Goal: Transaction & Acquisition: Subscribe to service/newsletter

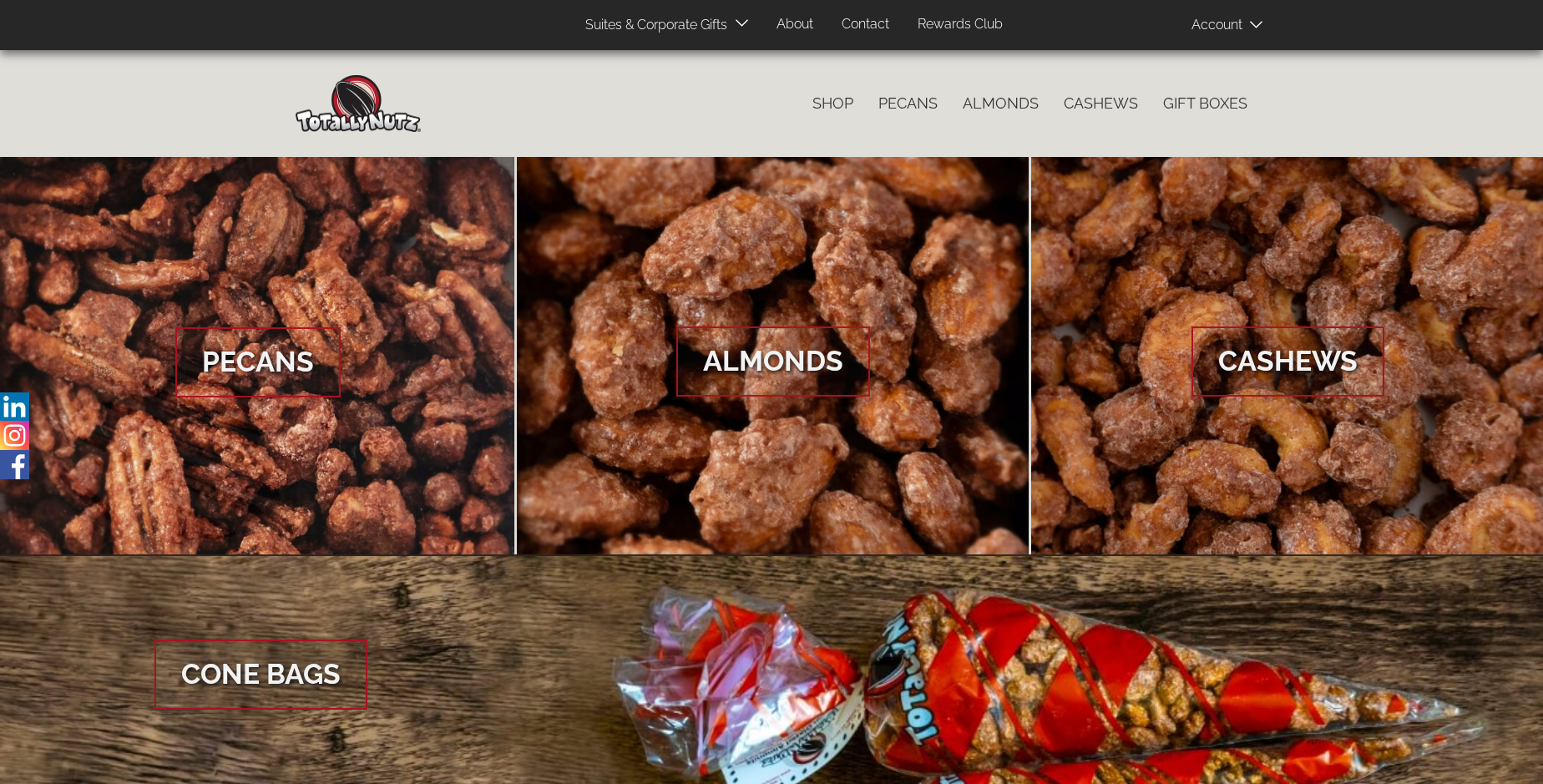
scroll to position [2494, 0]
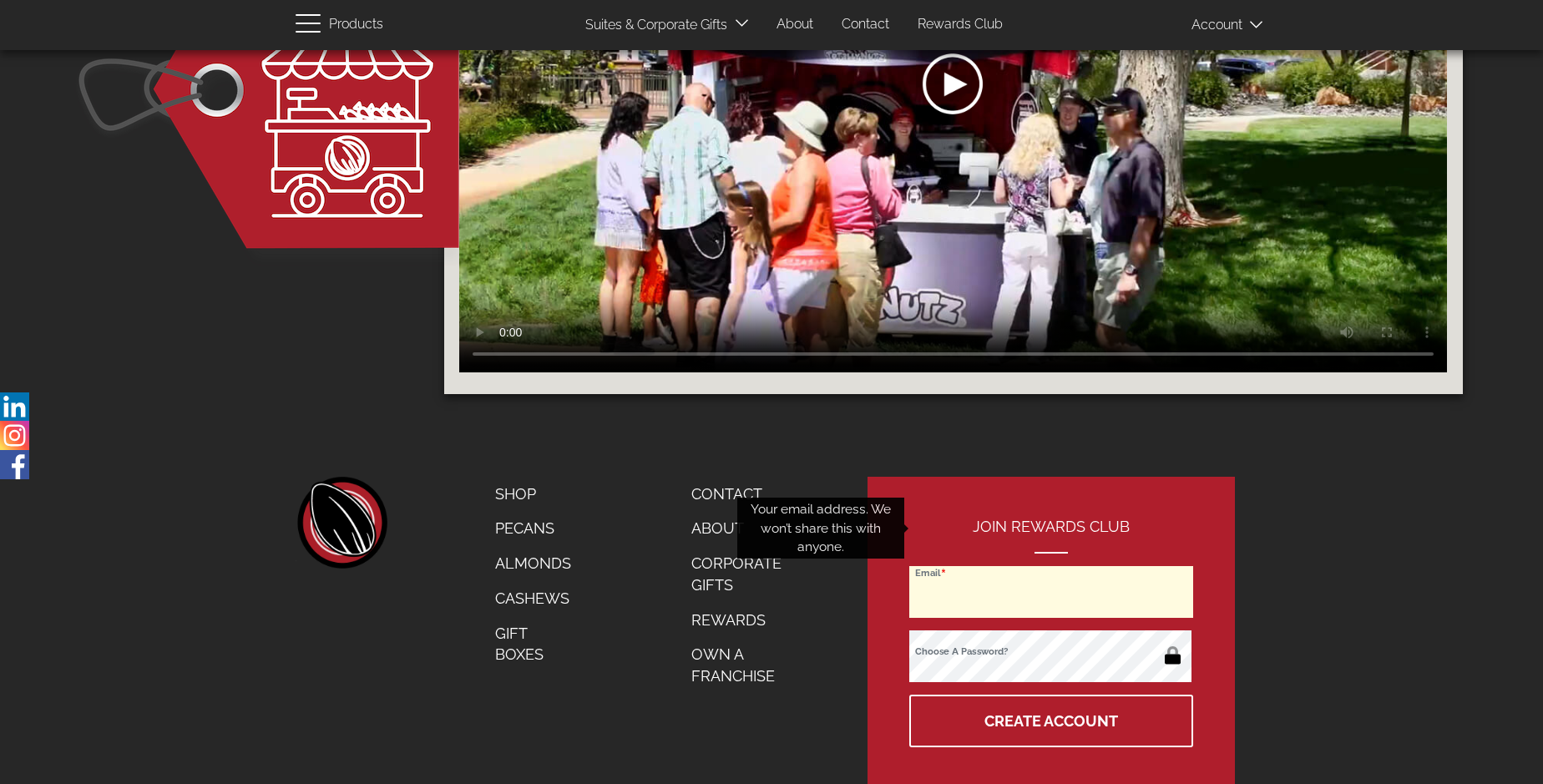
click at [1052, 566] on input "Email" at bounding box center [1051, 591] width 284 height 52
type input "[EMAIL_ADDRESS][DOMAIN_NAME]"
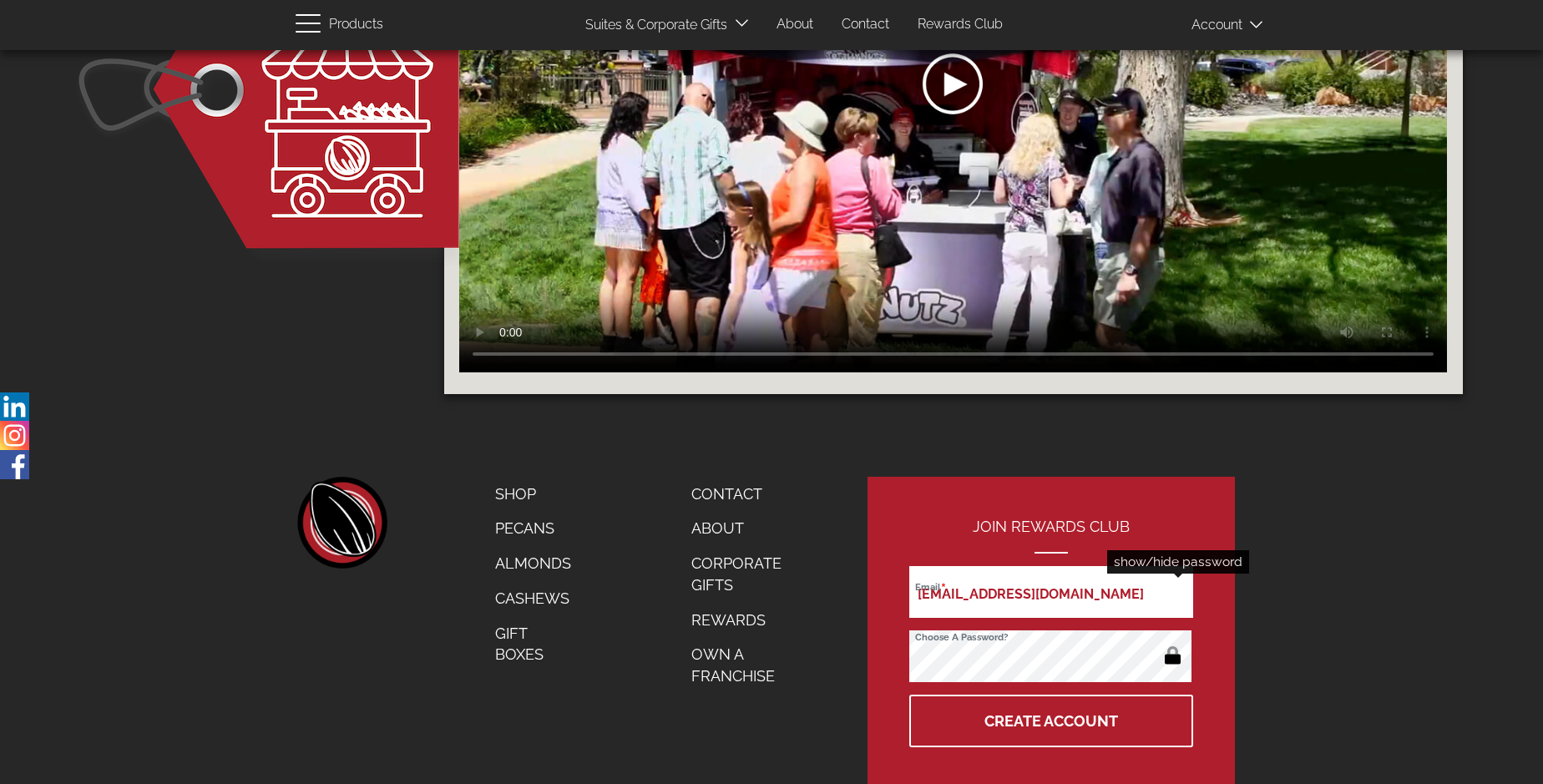
click at [1173, 643] on button "button" at bounding box center [1173, 656] width 32 height 26
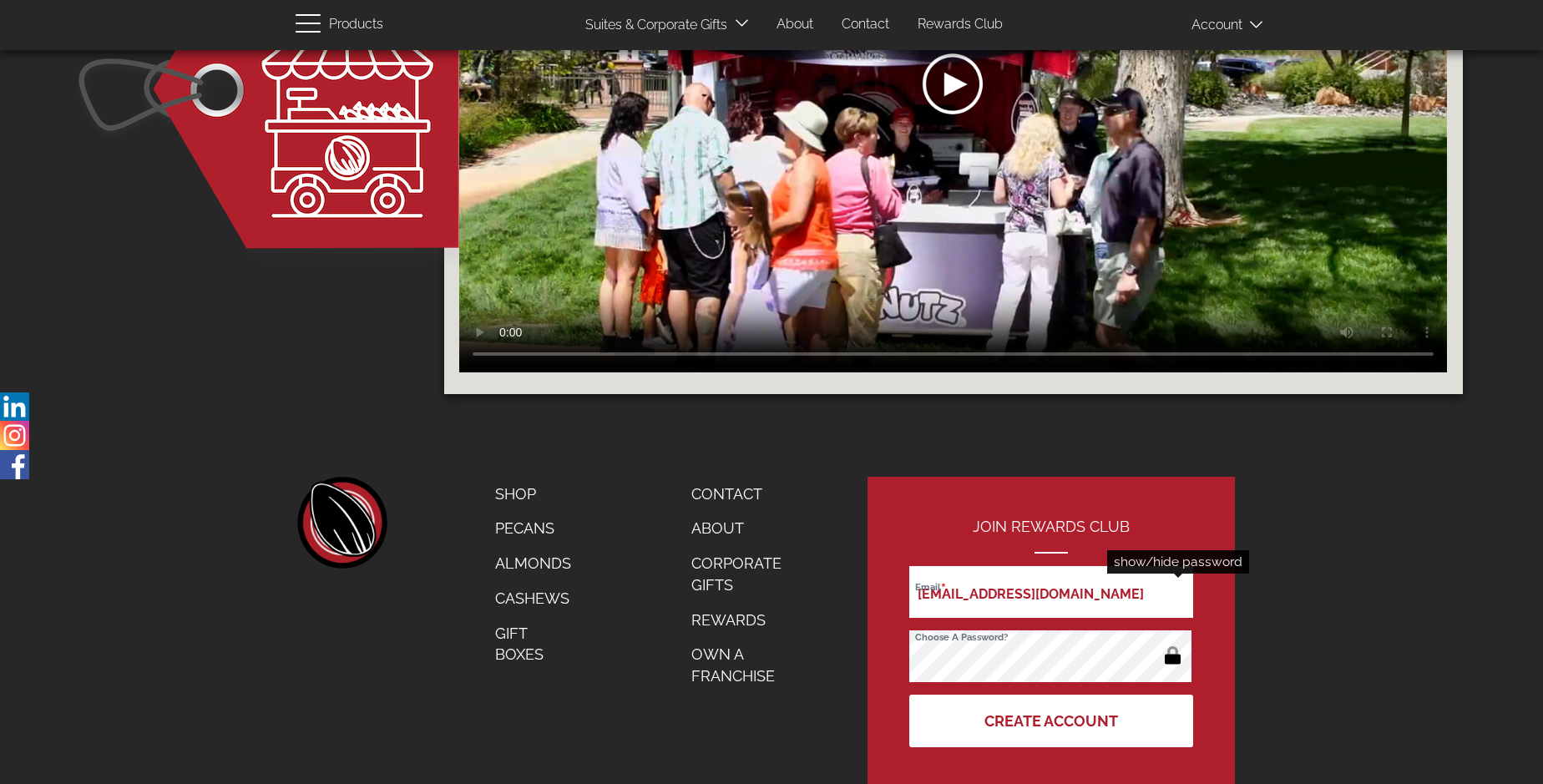
click at [1052, 694] on button "Create Account" at bounding box center [1051, 721] width 284 height 53
